Goal: Download file/media

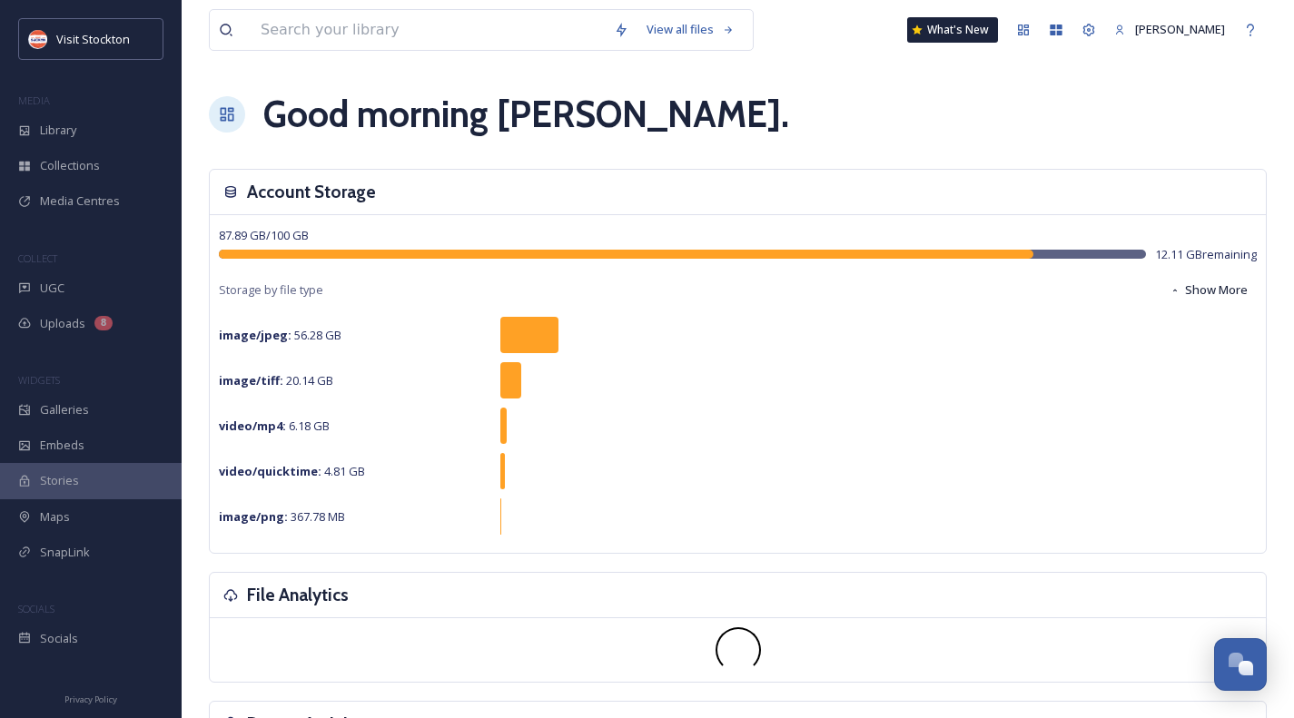
click at [64, 144] on div "Library" at bounding box center [91, 130] width 182 height 35
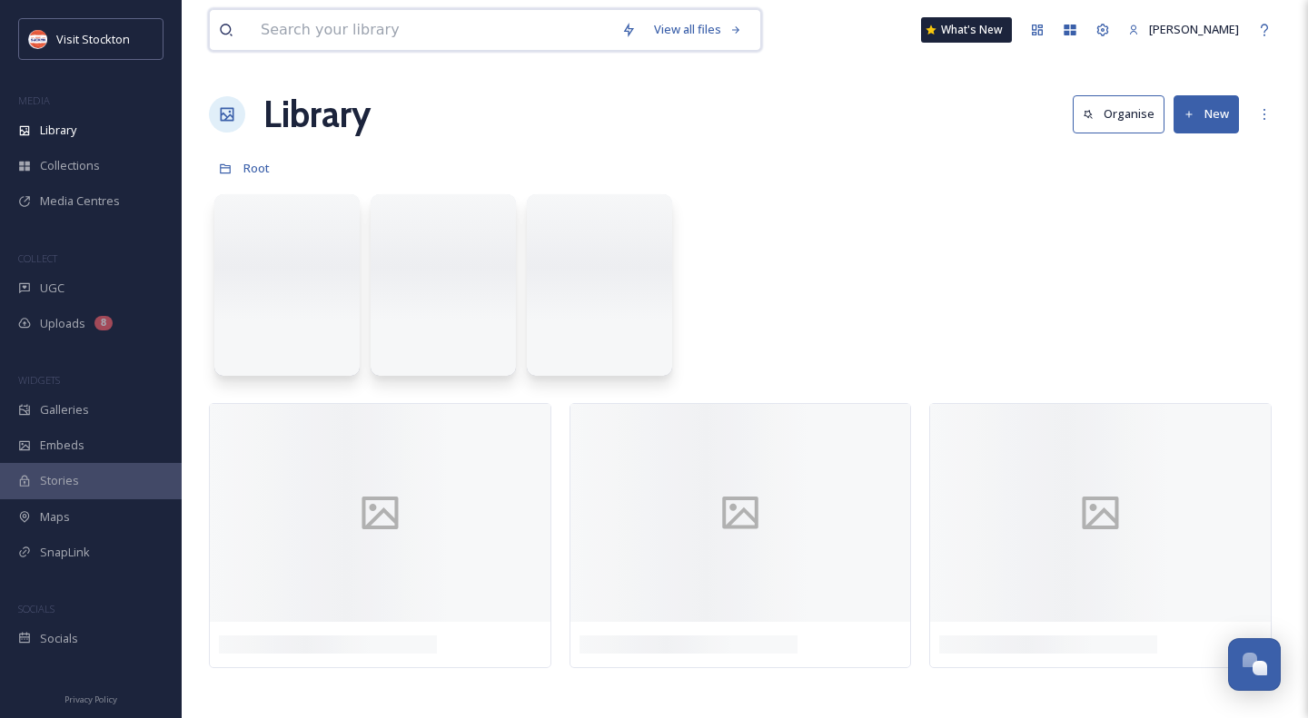
click at [348, 34] on input at bounding box center [432, 30] width 361 height 40
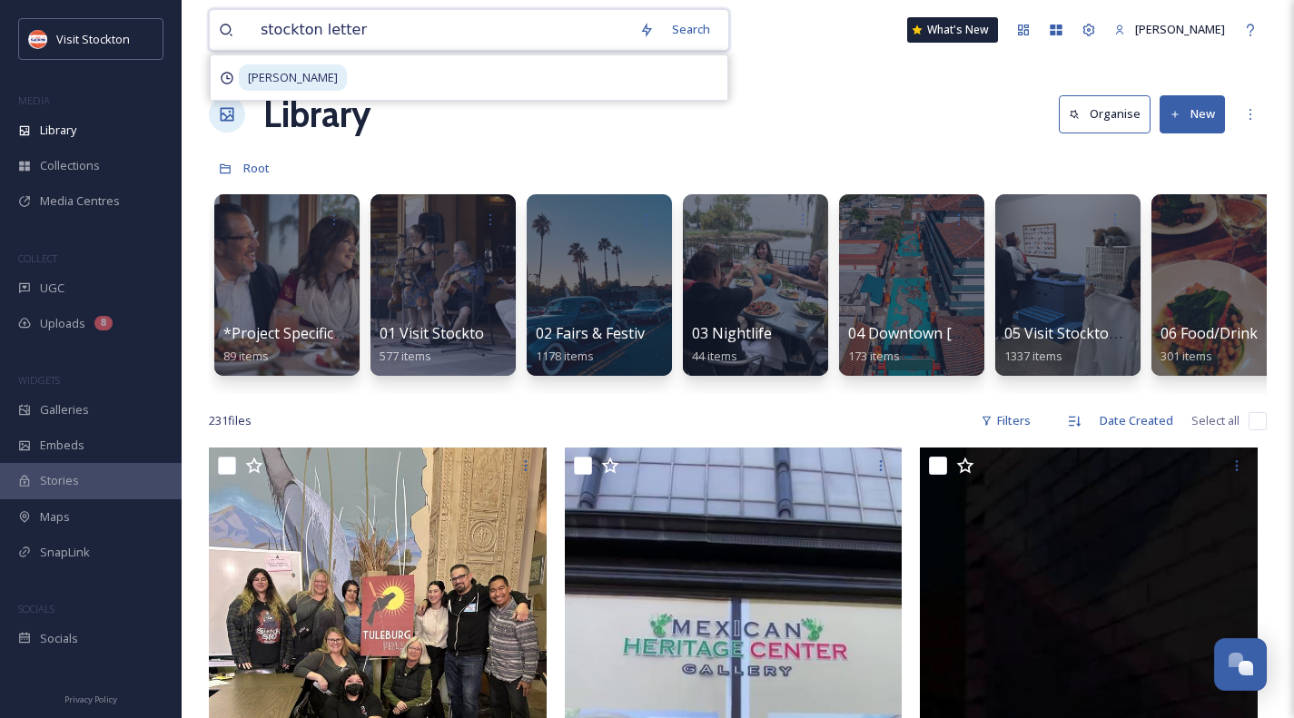
type input "stockton letters"
drag, startPoint x: 308, startPoint y: 30, endPoint x: 261, endPoint y: 26, distance: 47.4
click at [261, 26] on div "stockton letters" at bounding box center [462, 30] width 421 height 40
click at [340, 31] on span "stockton letters" at bounding box center [304, 29] width 104 height 26
click at [359, 31] on input at bounding box center [514, 30] width 315 height 40
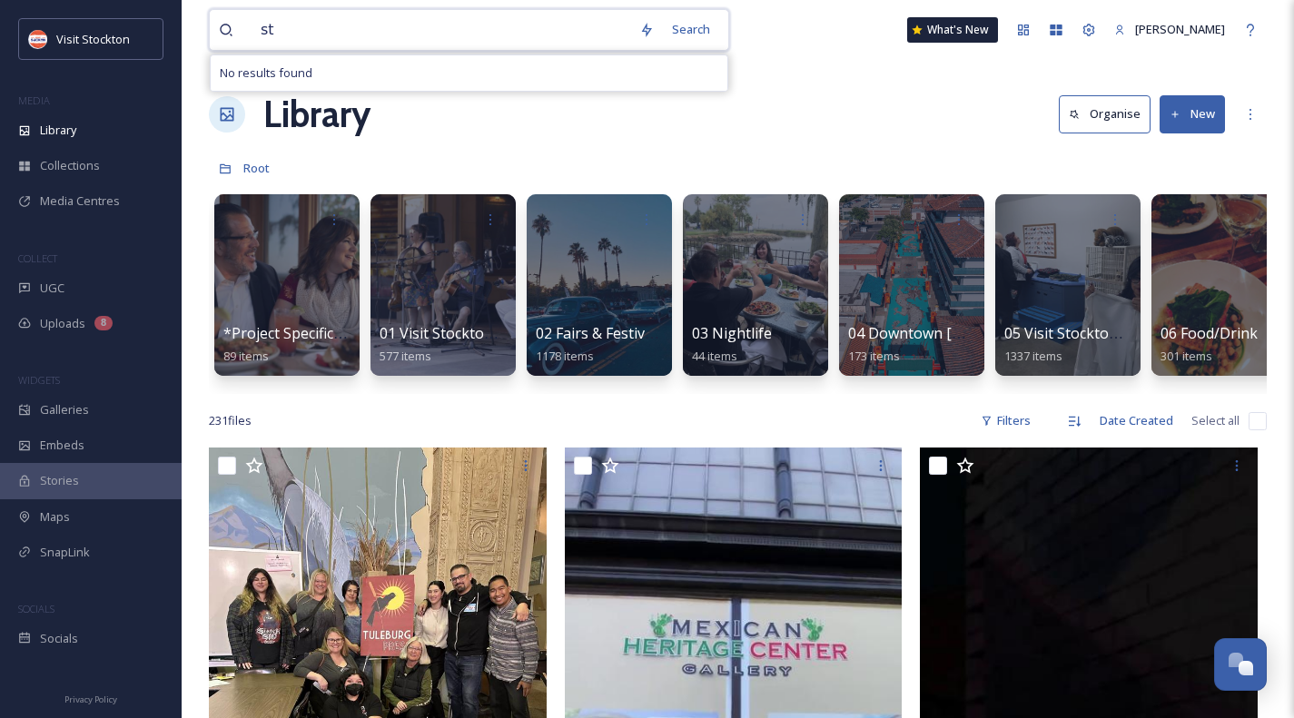
type input "s"
type input "flavor fest"
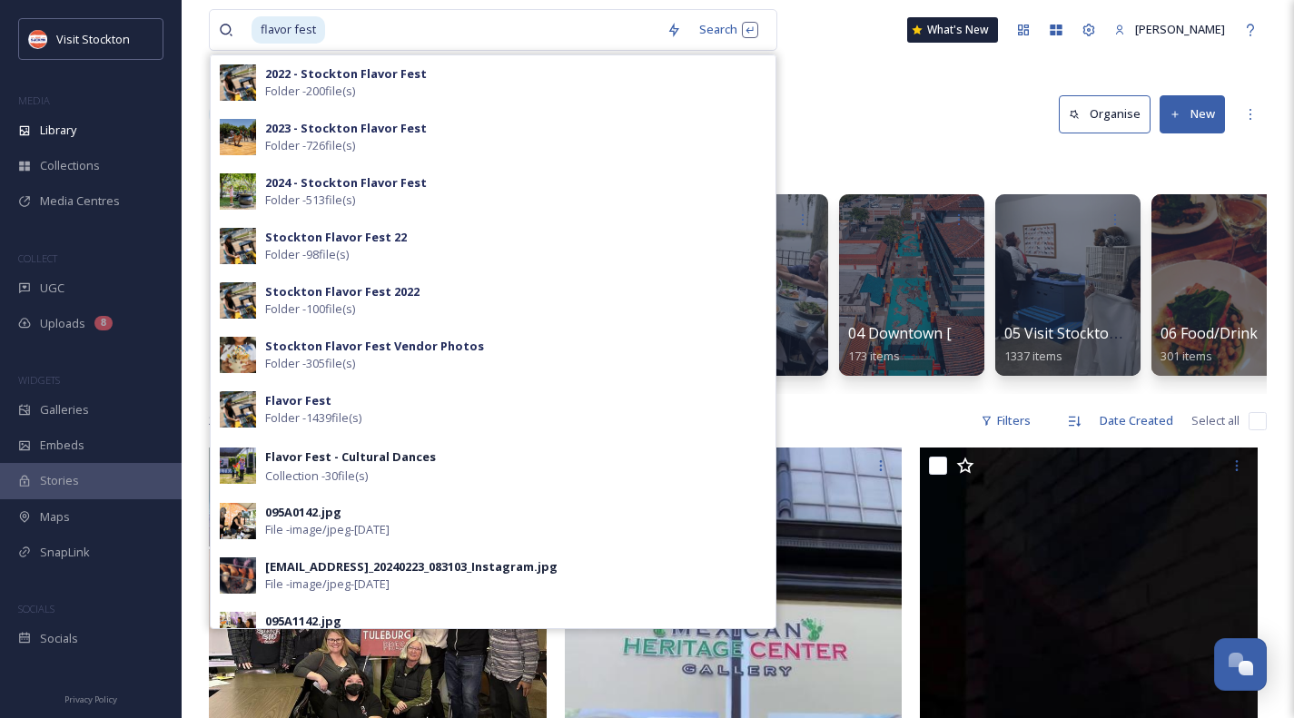
click at [356, 79] on strong "2022 - Stockton Flavor Fest" at bounding box center [346, 73] width 162 height 16
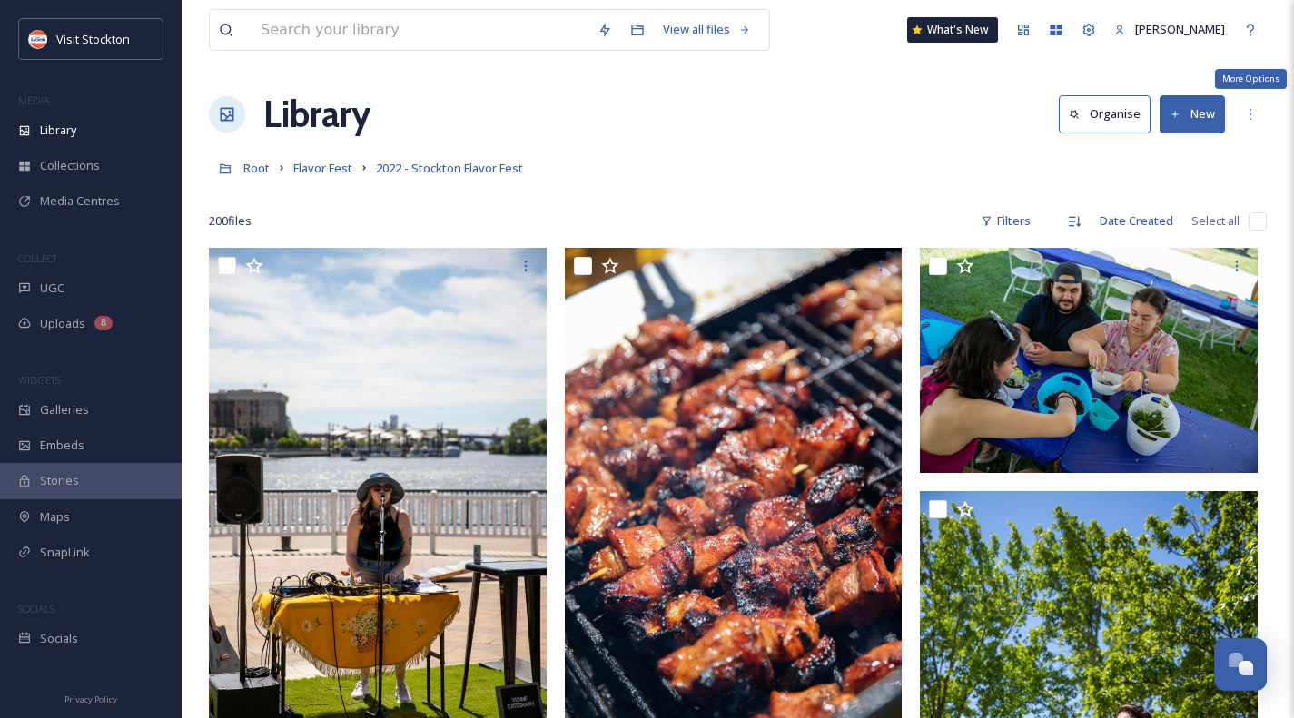
click at [1251, 118] on icon at bounding box center [1251, 114] width 2 height 11
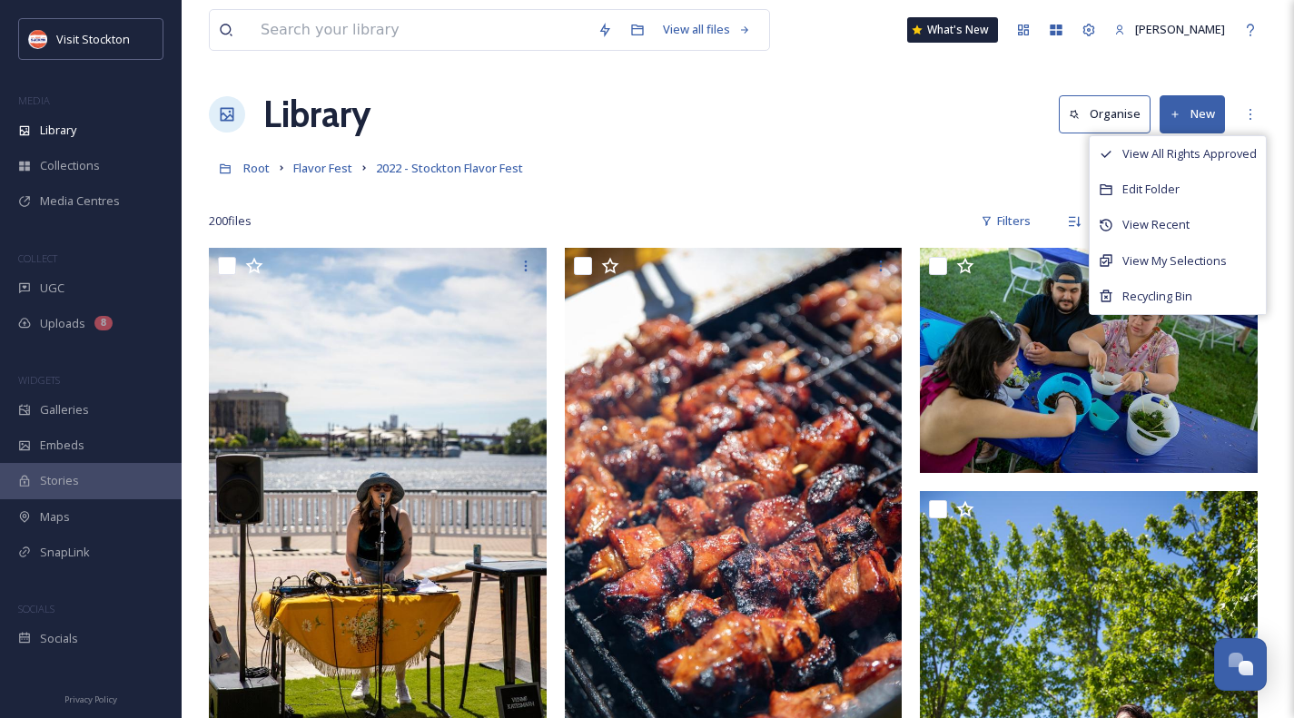
click at [949, 163] on div "Root Flavor Fest 2022 - Stockton Flavor Fest" at bounding box center [738, 168] width 1058 height 35
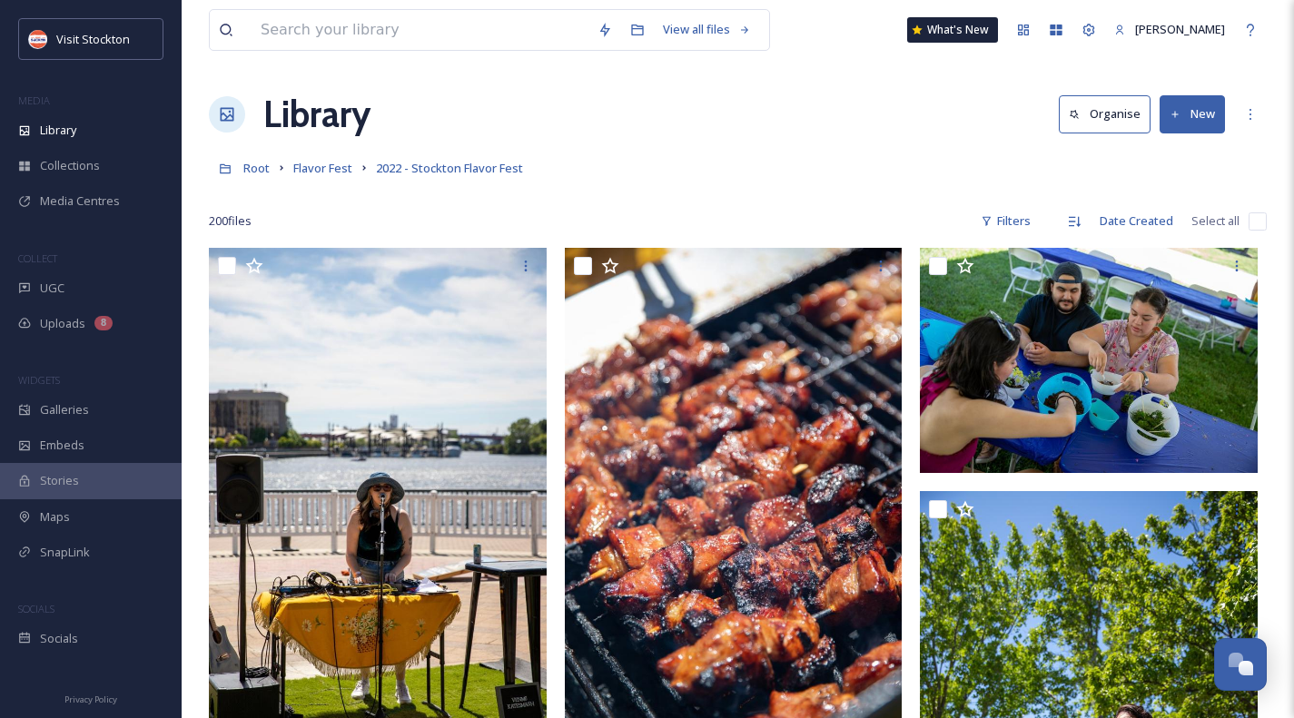
drag, startPoint x: 333, startPoint y: 172, endPoint x: 382, endPoint y: 176, distance: 49.3
click at [333, 172] on span "Flavor Fest" at bounding box center [322, 168] width 59 height 16
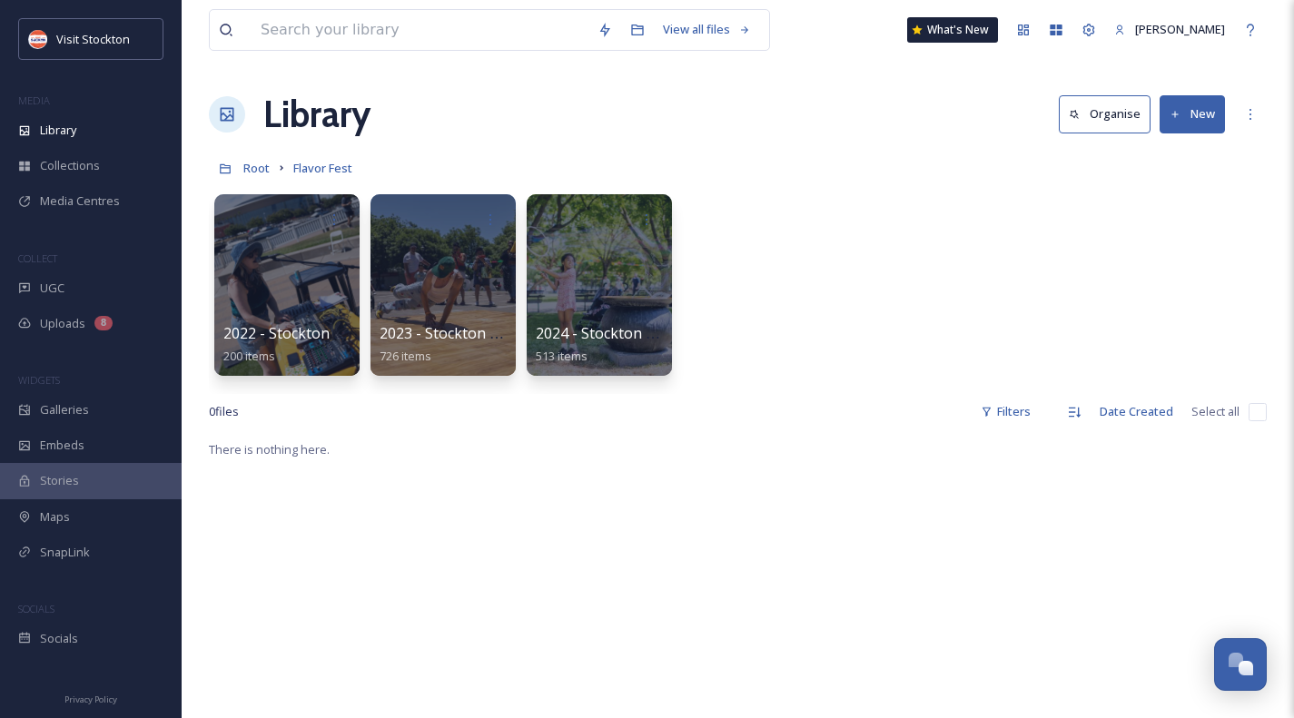
click at [430, 269] on div at bounding box center [443, 285] width 145 height 182
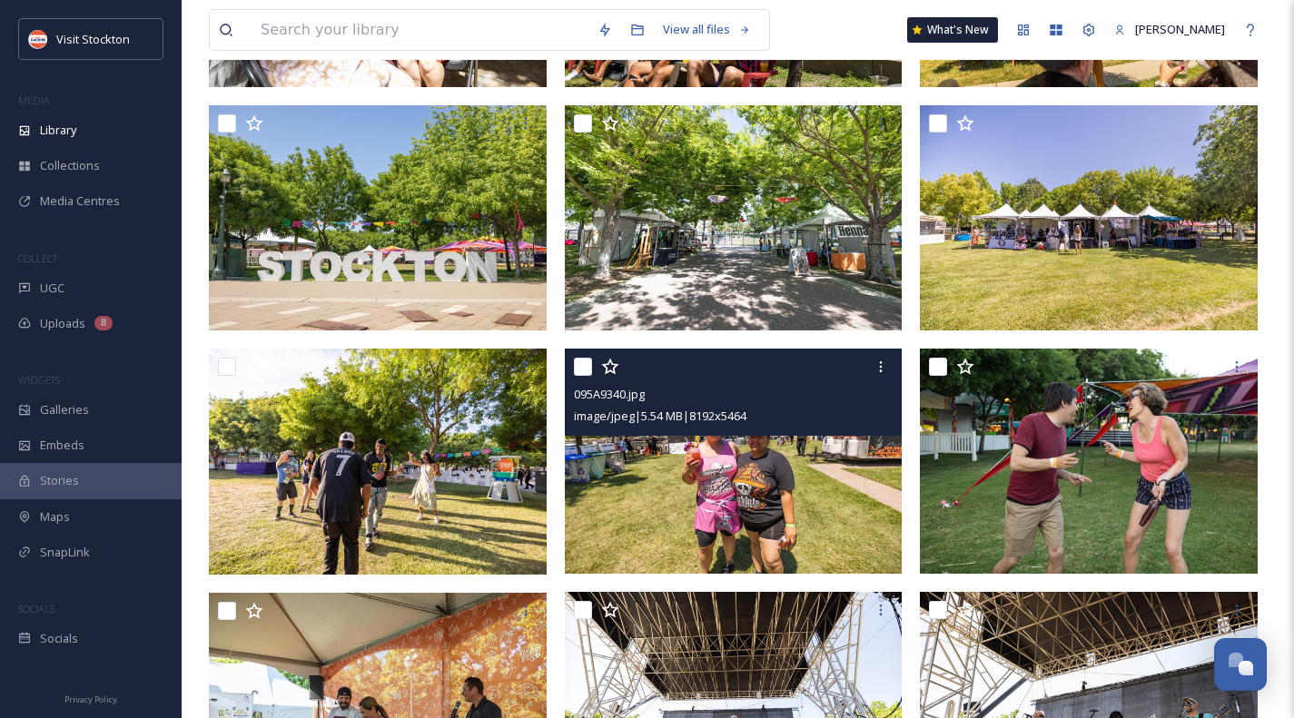
scroll to position [363, 0]
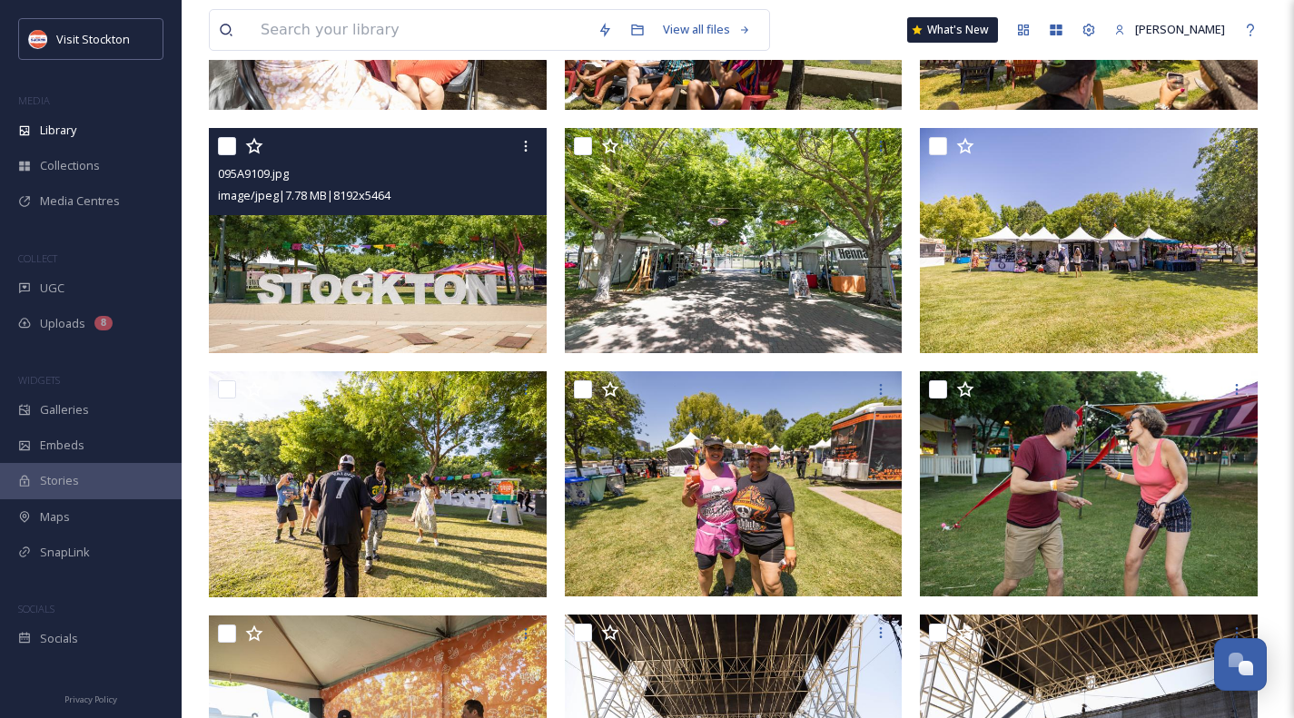
click at [403, 274] on img at bounding box center [378, 240] width 338 height 225
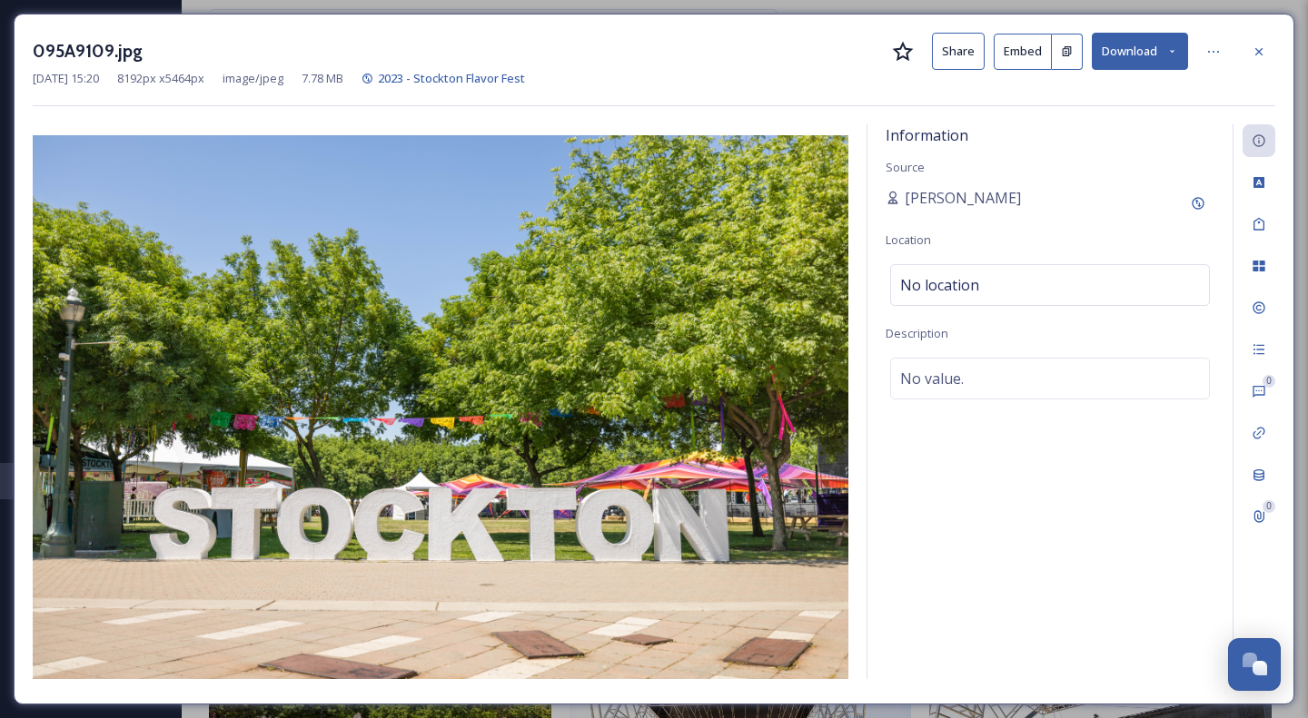
click at [1174, 50] on icon at bounding box center [1172, 51] width 5 height 3
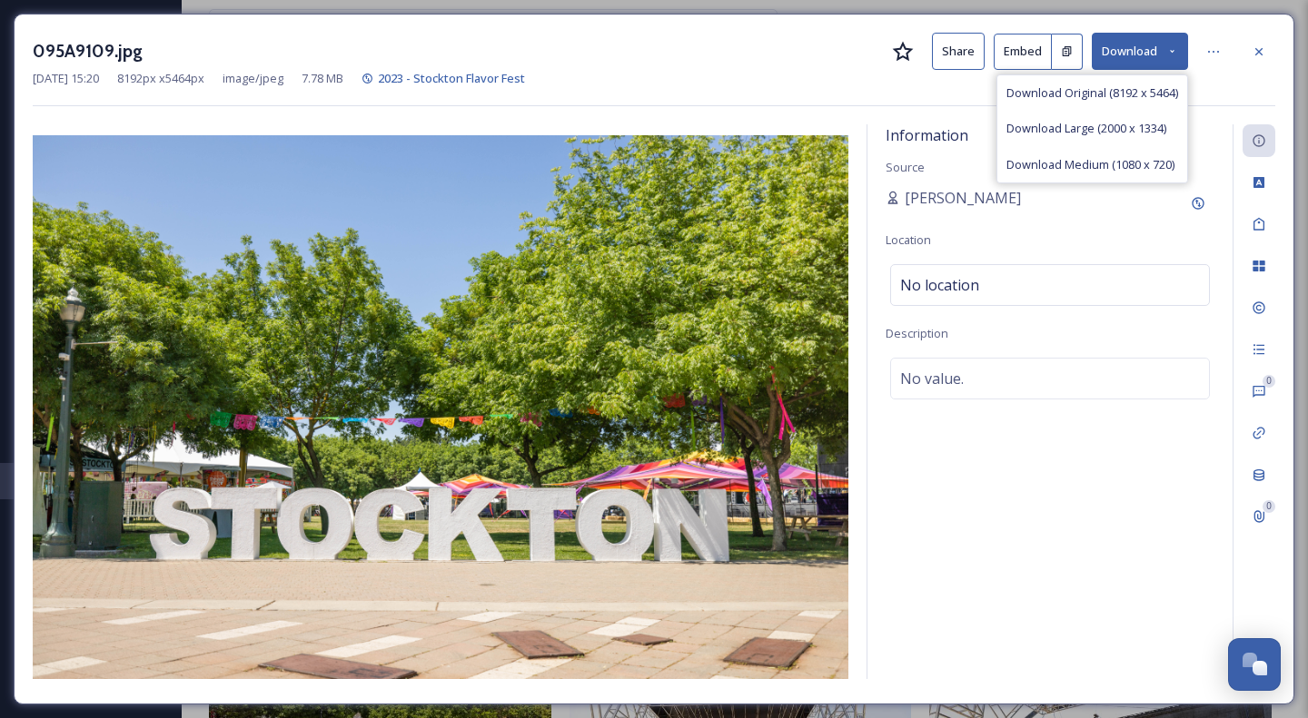
click at [1139, 128] on span "Download Large (2000 x 1334)" at bounding box center [1086, 128] width 160 height 17
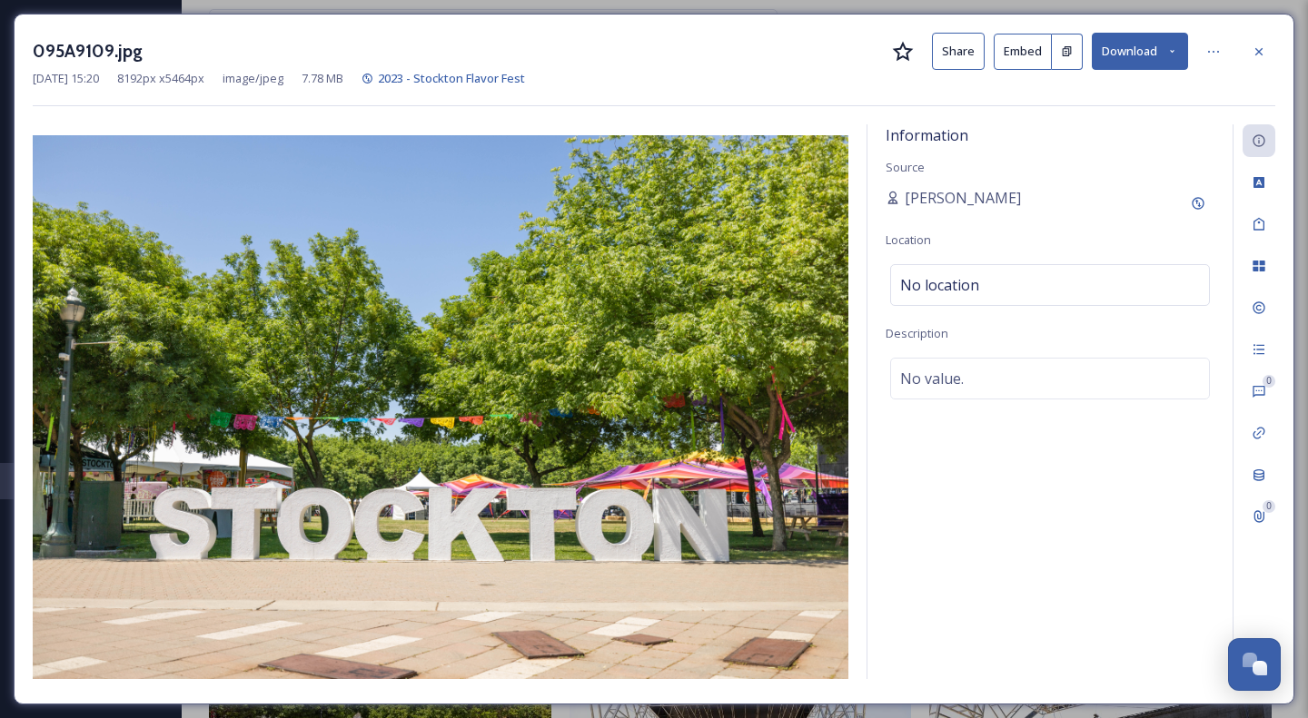
click at [1307, 542] on div "095A9109.jpg Share Embed Download Nov 20 2023 15:20 8192 px x 5464 px image/jpe…" at bounding box center [654, 359] width 1308 height 718
click at [1303, 527] on div "095A9109.jpg Share Embed Download Nov 20 2023 15:20 8192 px x 5464 px image/jpe…" at bounding box center [654, 359] width 1308 height 718
click at [1261, 51] on icon at bounding box center [1259, 52] width 15 height 15
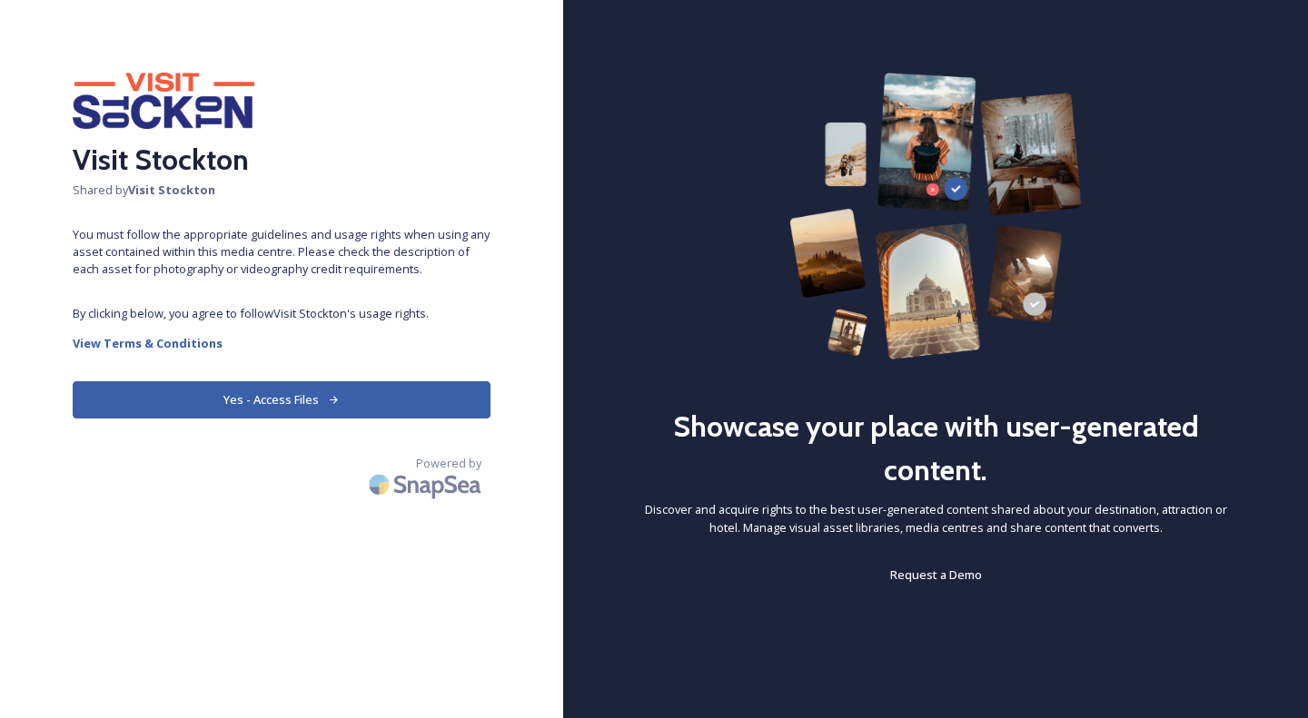
click at [322, 402] on button "Yes - Access Files" at bounding box center [282, 399] width 418 height 37
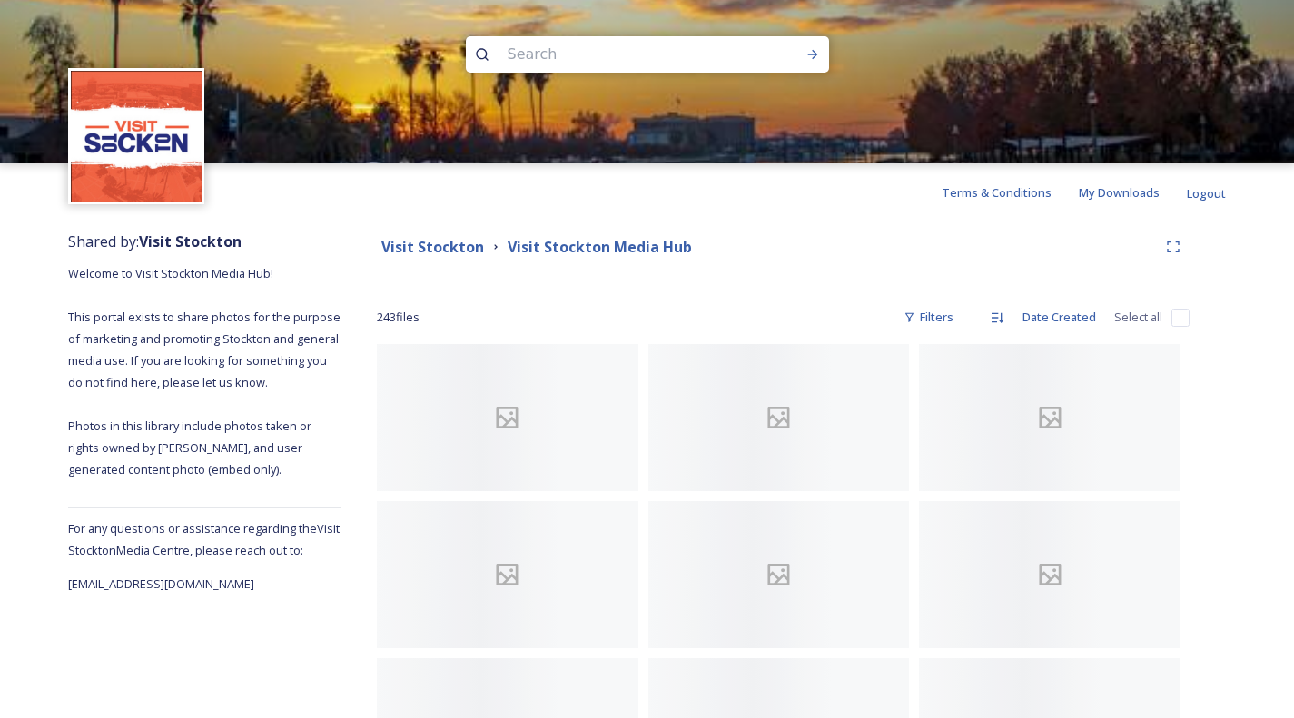
click at [601, 57] on input at bounding box center [623, 55] width 249 height 40
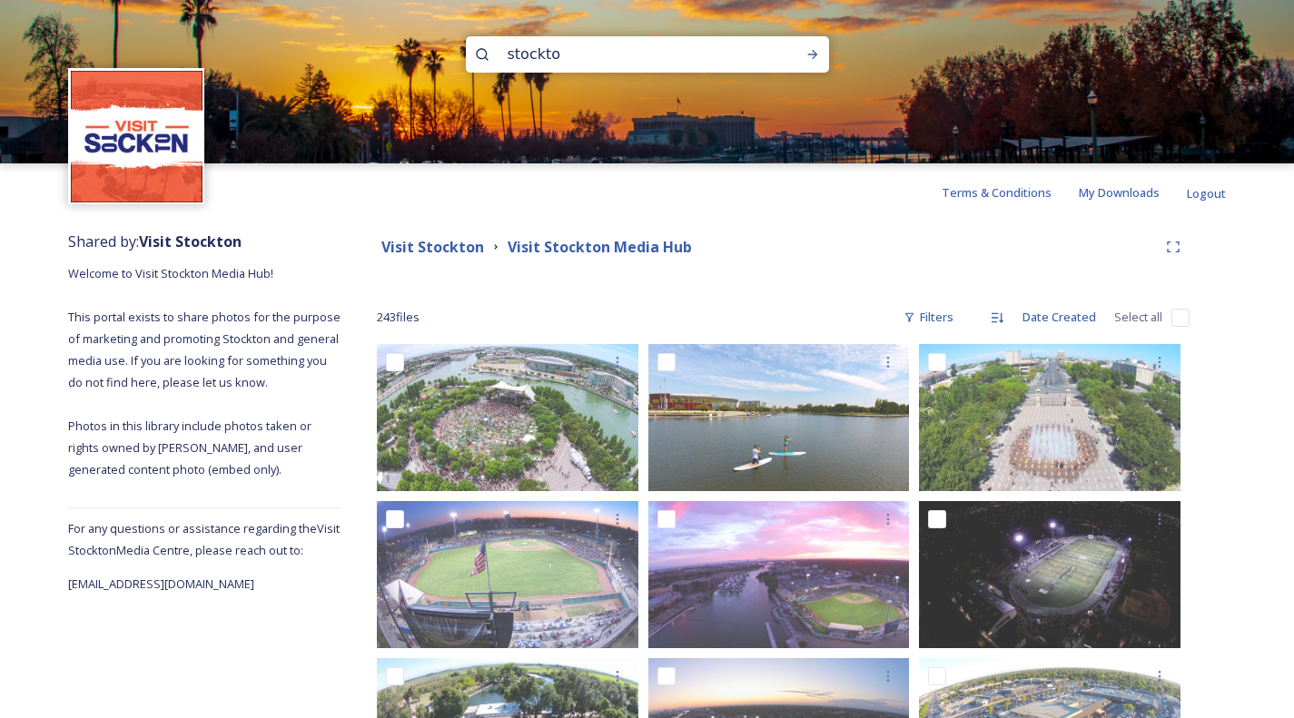
type input "stockton"
click at [831, 55] on img at bounding box center [647, 81] width 1294 height 163
click at [808, 54] on icon at bounding box center [812, 54] width 10 height 9
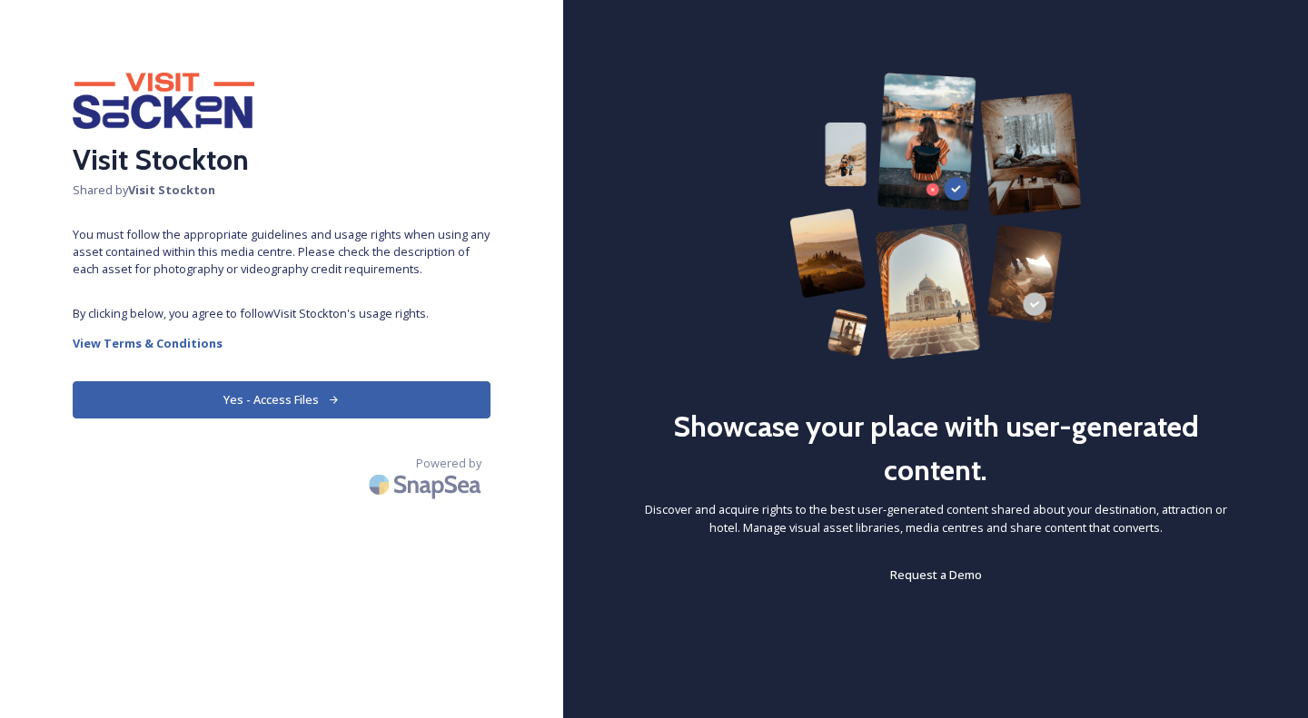
click at [289, 397] on button "Yes - Access Files" at bounding box center [282, 399] width 418 height 37
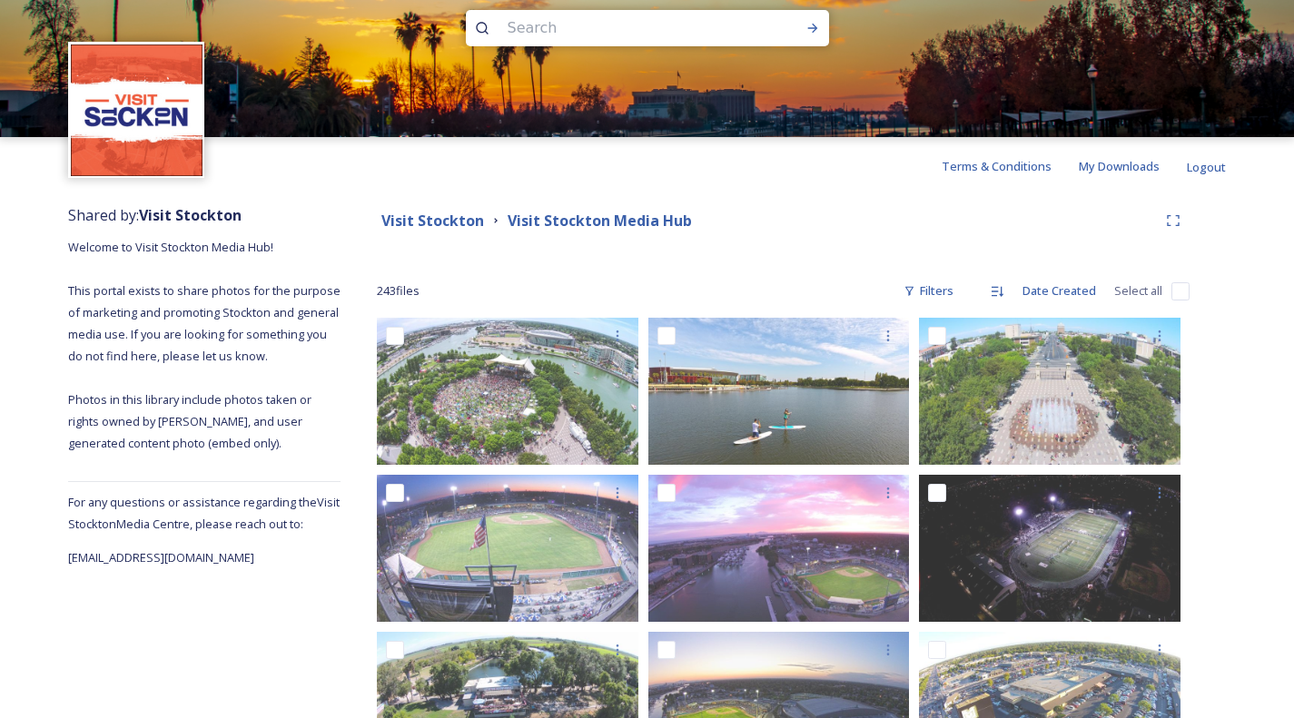
scroll to position [91, 0]
